Goal: Find contact information: Find contact information

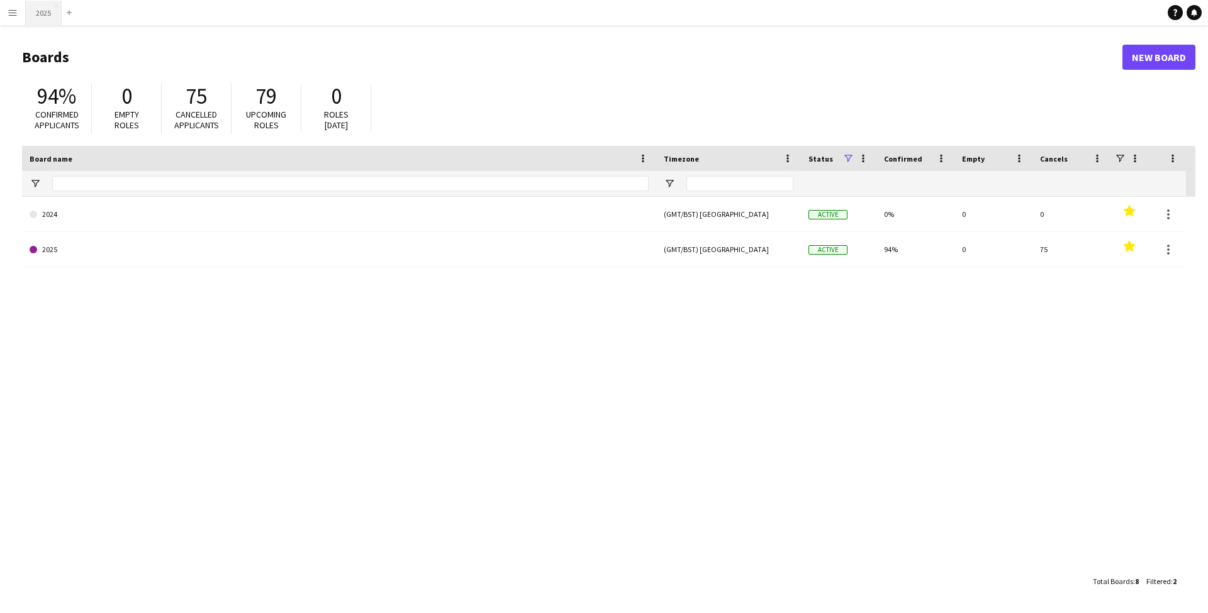
click at [46, 18] on button "2025 Close" at bounding box center [44, 13] width 36 height 25
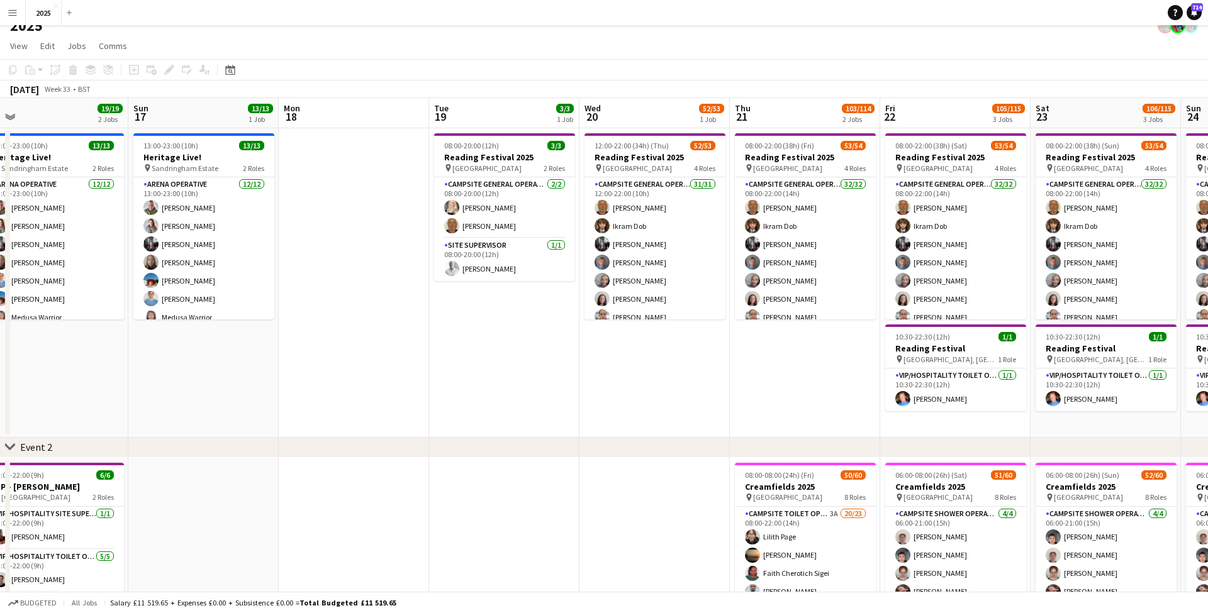
scroll to position [0, 508]
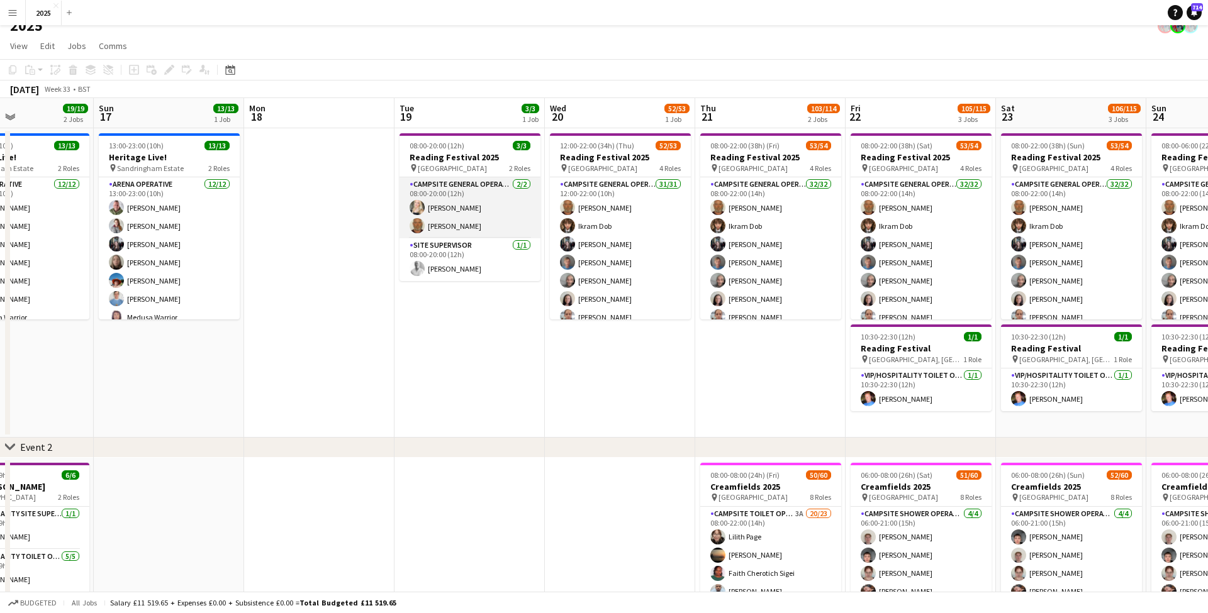
click at [453, 209] on app-card-role "Campsite General Operative [DATE] 08:00-20:00 (12h) [PERSON_NAME] [PERSON_NAME]" at bounding box center [470, 207] width 141 height 61
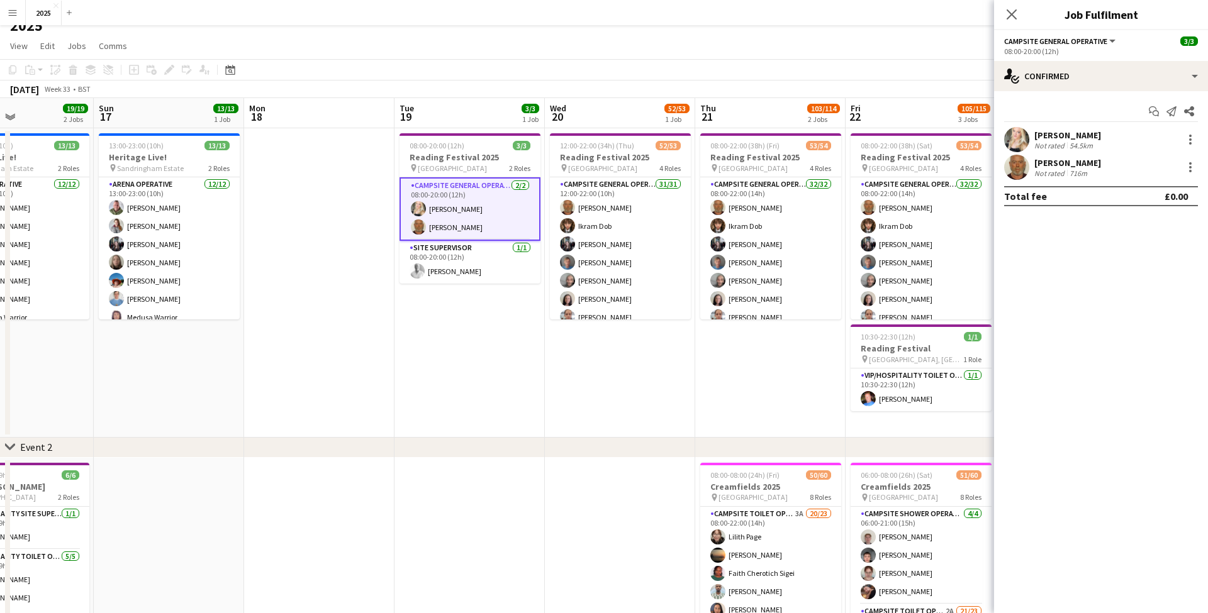
click at [1089, 138] on div "[PERSON_NAME]" at bounding box center [1067, 135] width 67 height 11
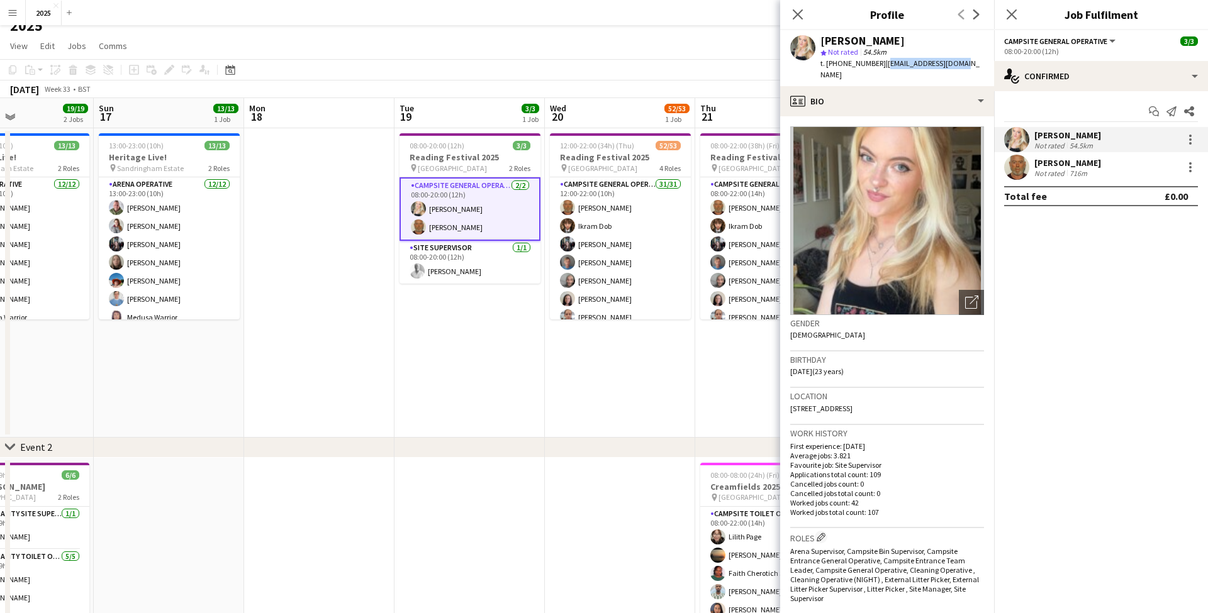
drag, startPoint x: 973, startPoint y: 63, endPoint x: 885, endPoint y: 60, distance: 87.5
click at [885, 60] on app-profile-header "[PERSON_NAME] star Not rated 54.5km t. [PHONE_NUMBER] | [EMAIL_ADDRESS][DOMAIN_…" at bounding box center [887, 58] width 214 height 56
copy span "[EMAIL_ADDRESS][DOMAIN_NAME]"
drag, startPoint x: 879, startPoint y: 64, endPoint x: 839, endPoint y: 65, distance: 40.3
click at [839, 65] on span "t. [PHONE_NUMBER]" at bounding box center [852, 63] width 65 height 9
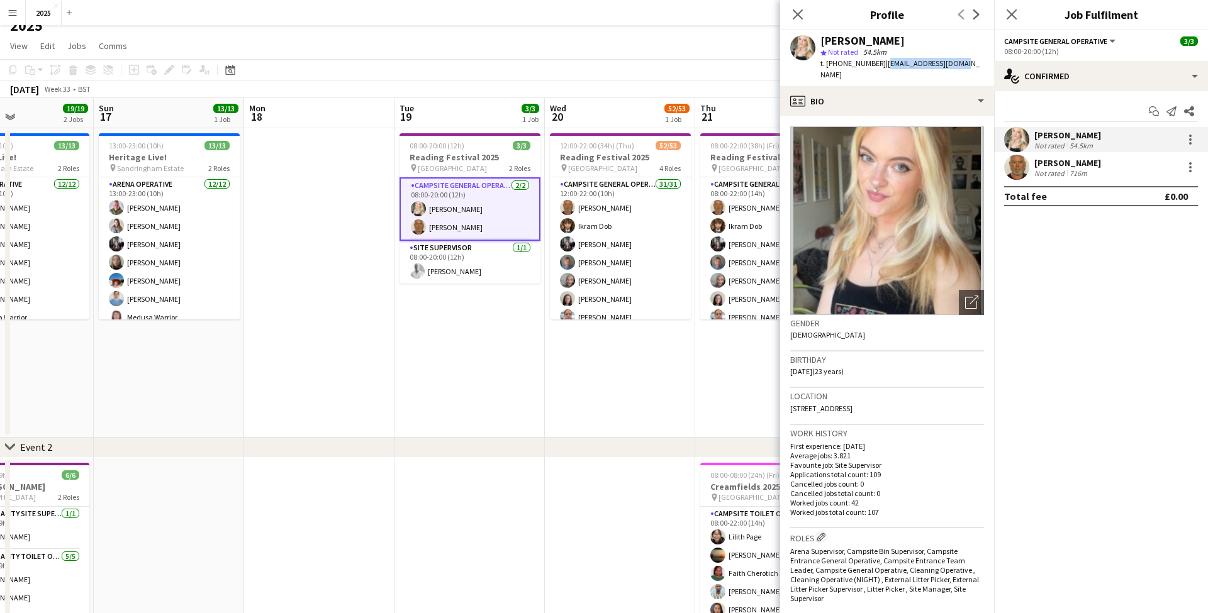
copy span "07814641612"
